Goal: Task Accomplishment & Management: Manage account settings

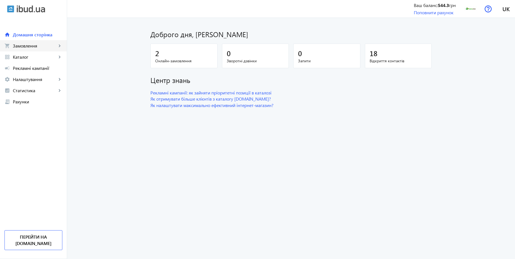
click at [25, 44] on span "Замовлення" at bounding box center [35, 46] width 44 height 6
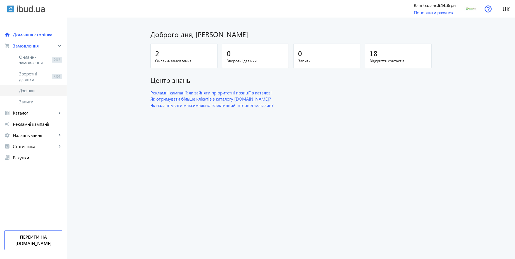
click at [27, 91] on span "Дзвінки" at bounding box center [40, 91] width 43 height 6
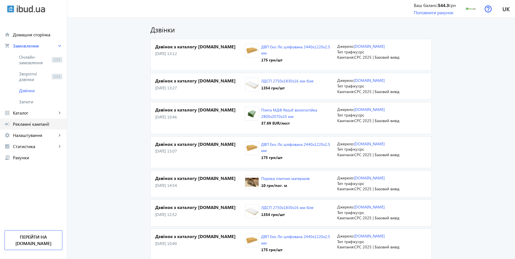
click at [42, 124] on span "Рекламні кампанії" at bounding box center [37, 124] width 49 height 6
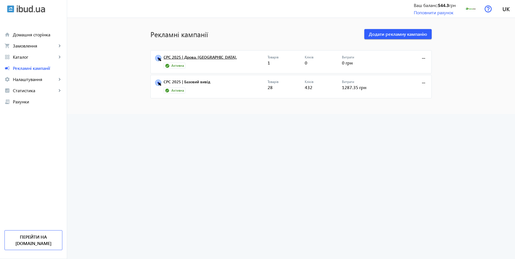
click at [188, 57] on link "CPC 2025 | Дрова. [GEOGRAPHIC_DATA]." at bounding box center [216, 59] width 104 height 8
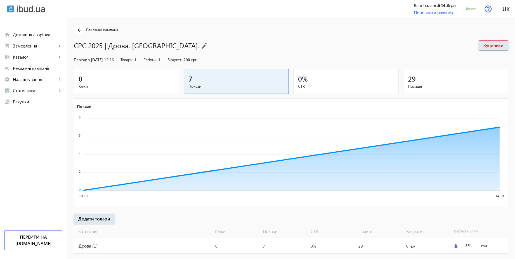
scroll to position [11, 0]
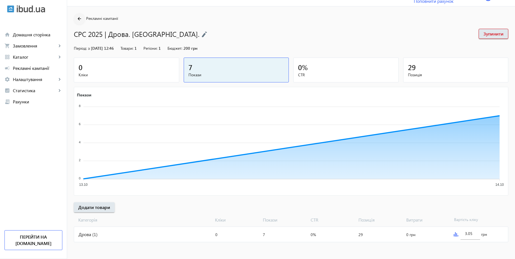
click at [77, 19] on mat-icon "arrow_back" at bounding box center [79, 18] width 7 height 7
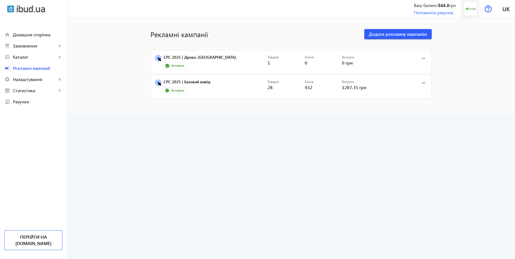
click at [472, 3] on img at bounding box center [470, 9] width 13 height 13
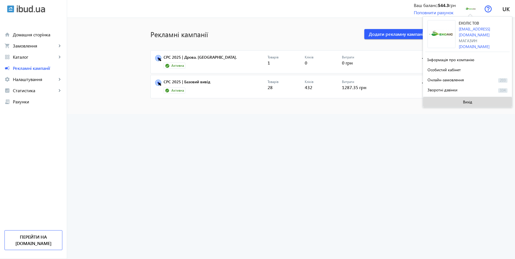
click at [458, 100] on span at bounding box center [467, 101] width 89 height 13
